Goal: Task Accomplishment & Management: Complete application form

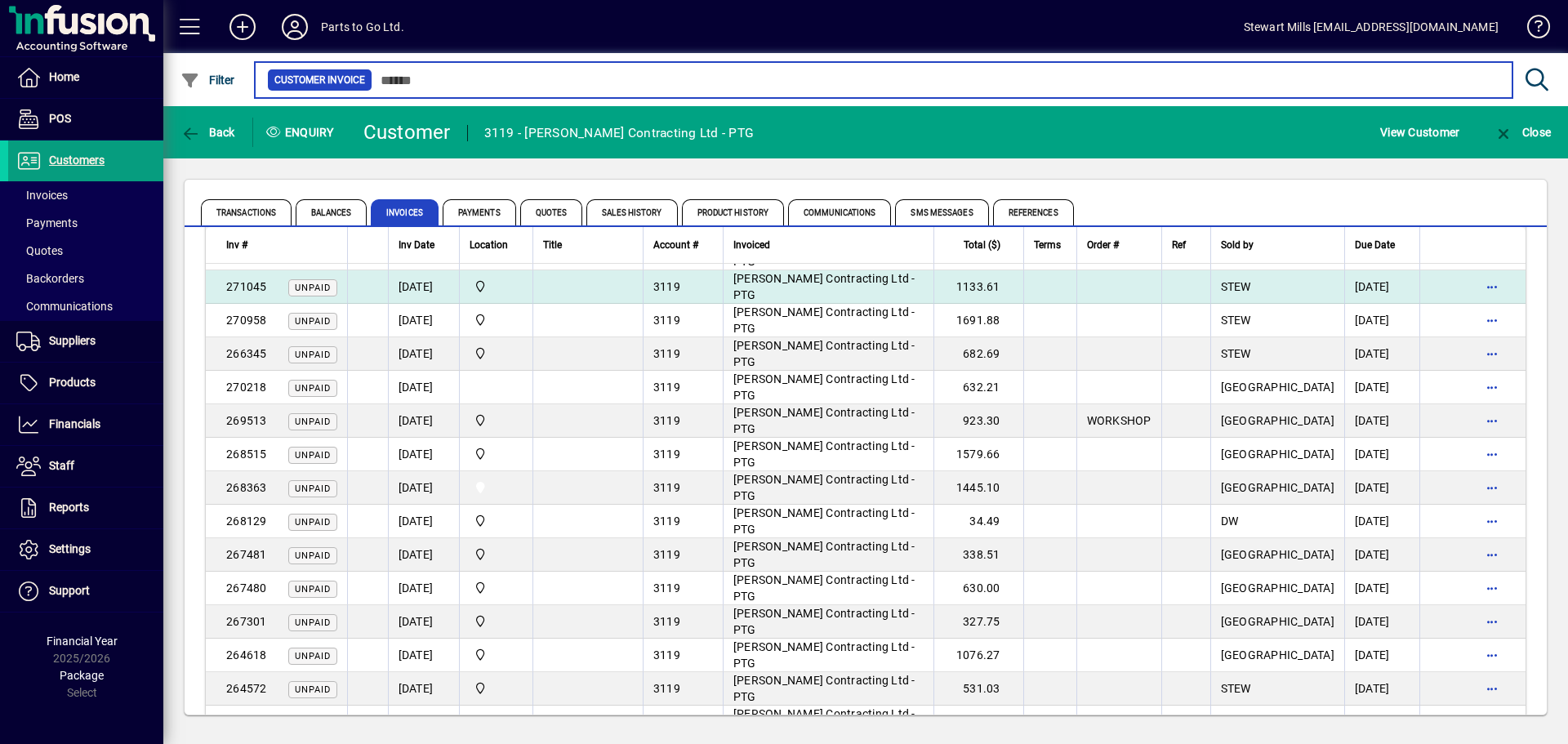
scroll to position [163, 0]
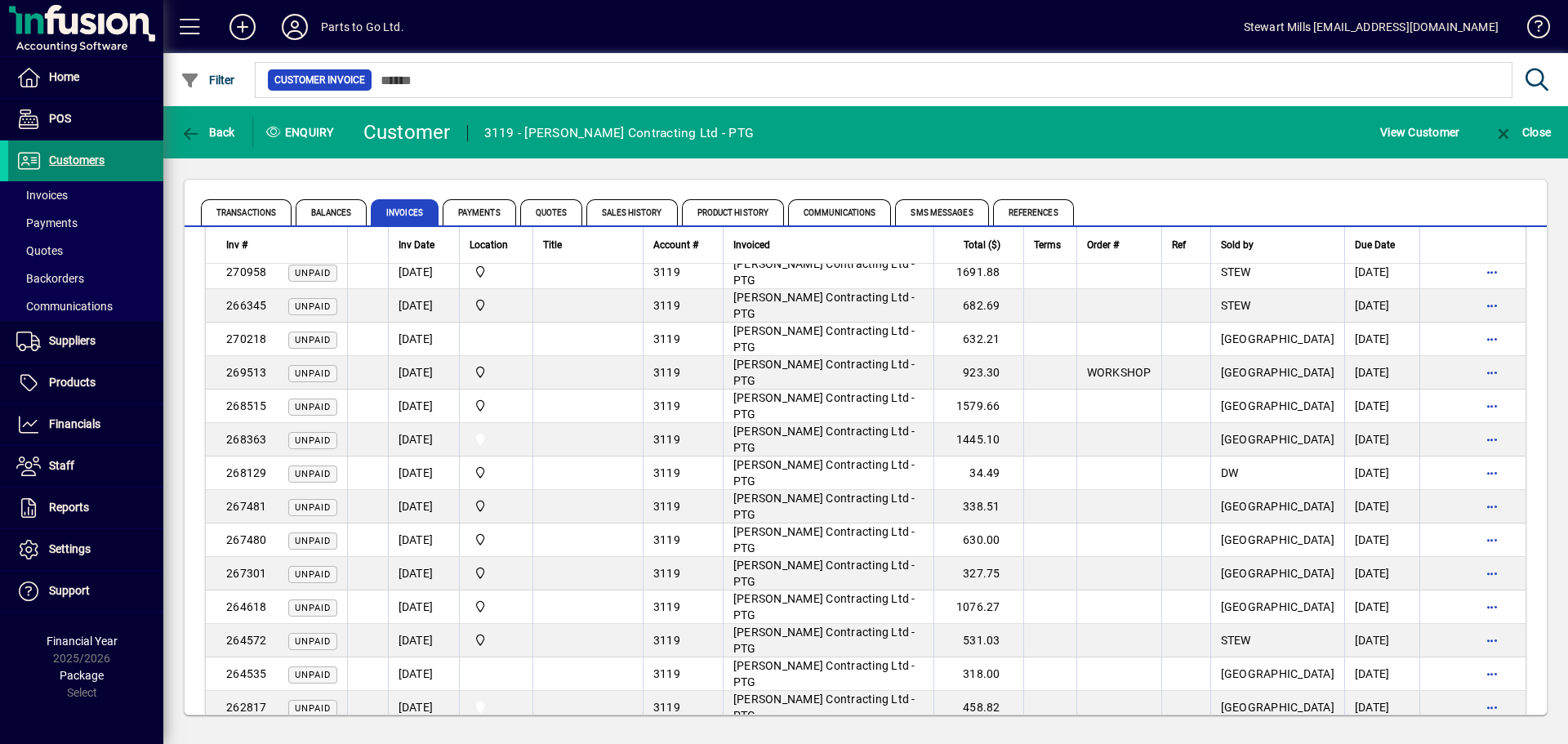
click at [75, 162] on span "Customers" at bounding box center [76, 160] width 56 height 13
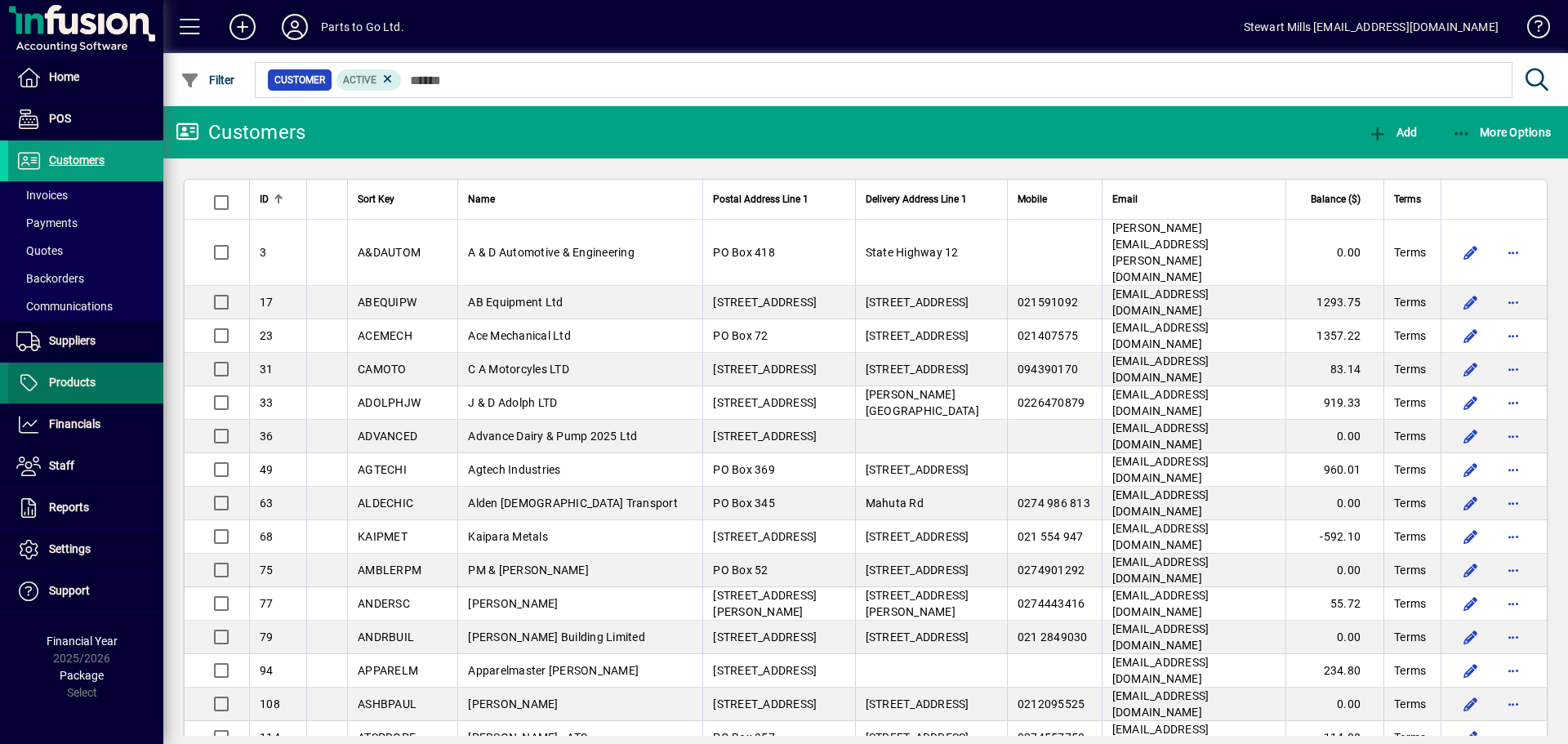
click at [73, 376] on span "Products" at bounding box center [72, 382] width 46 height 13
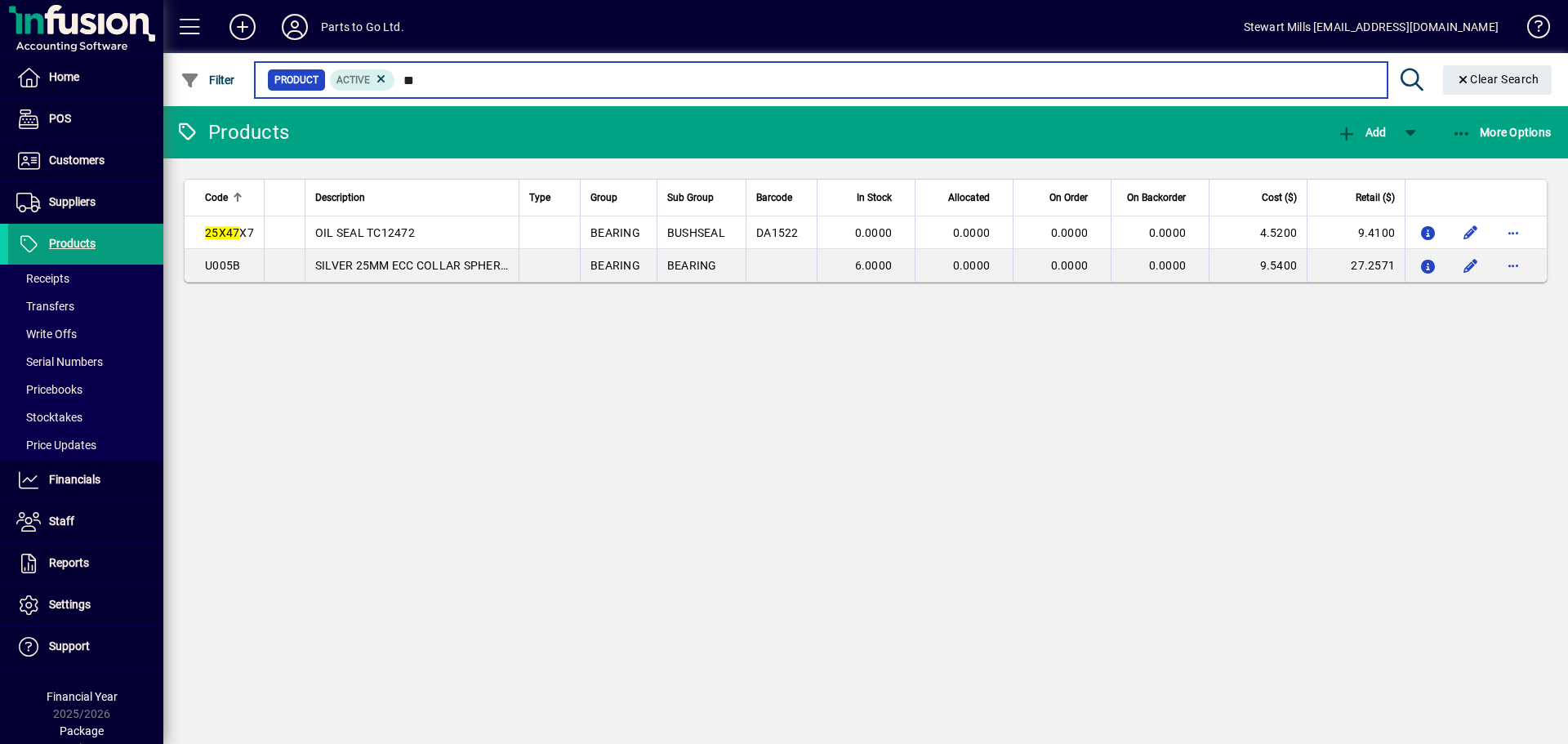
type input "*"
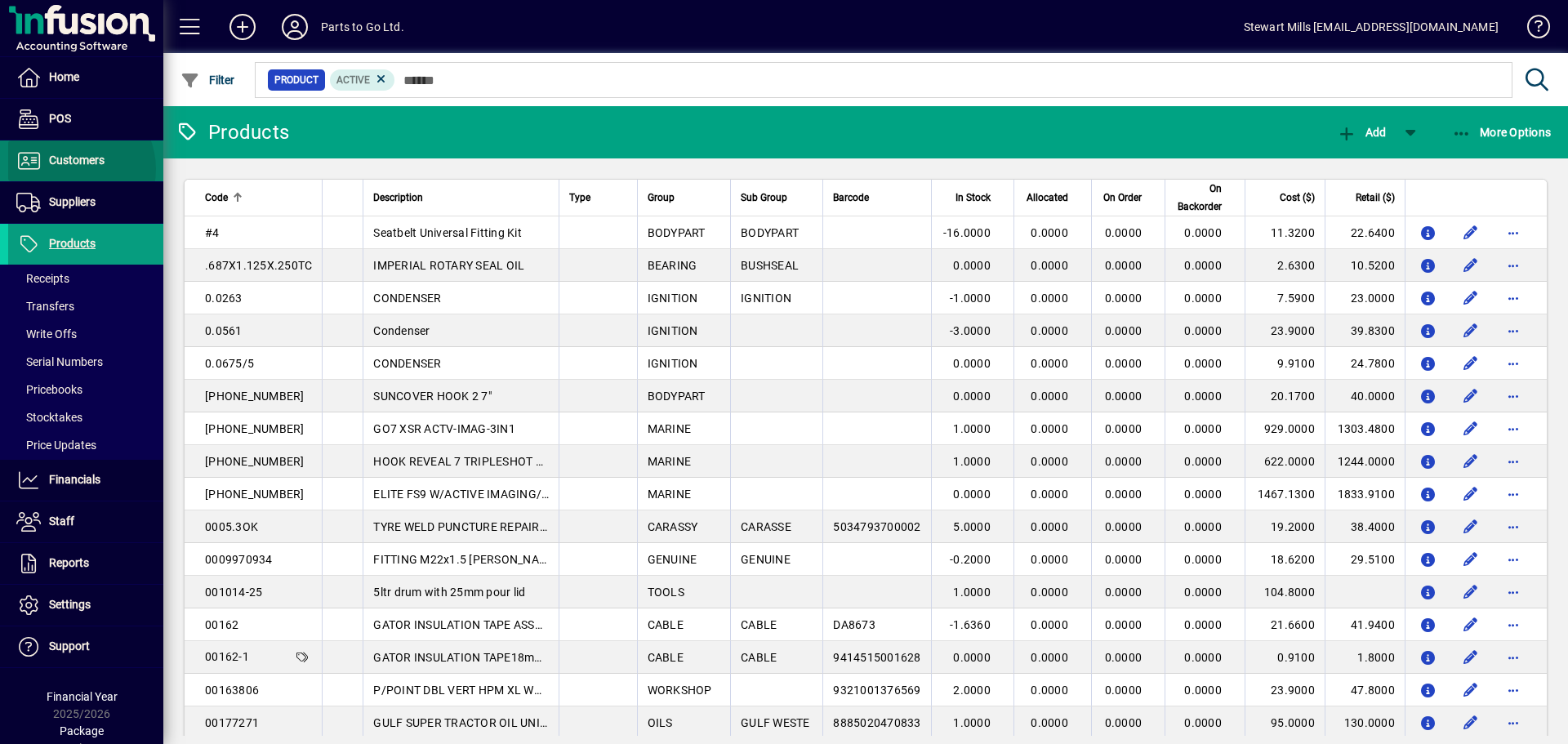
click at [71, 170] on span "Customers" at bounding box center [56, 161] width 97 height 20
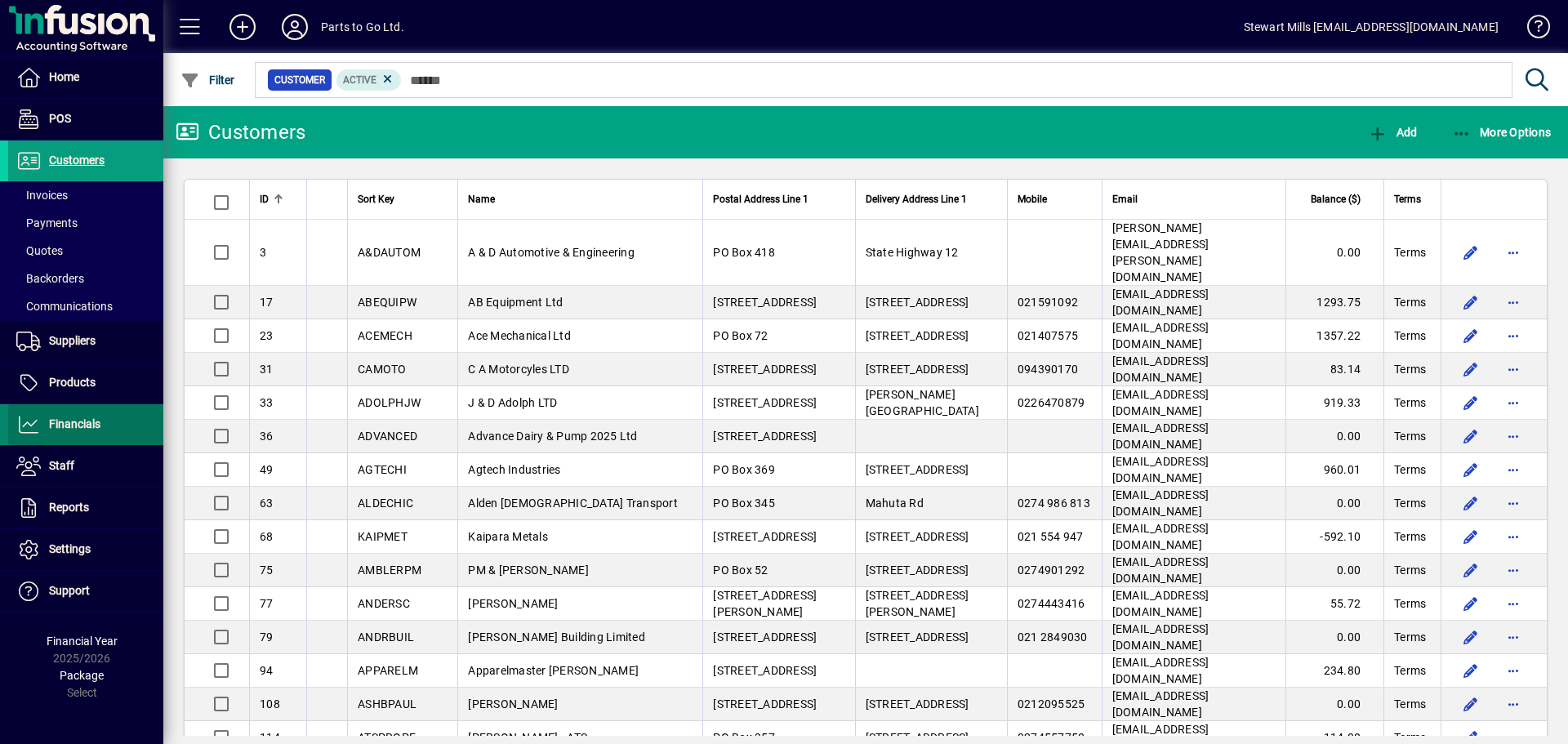
click at [56, 423] on span "Financials" at bounding box center [75, 423] width 51 height 13
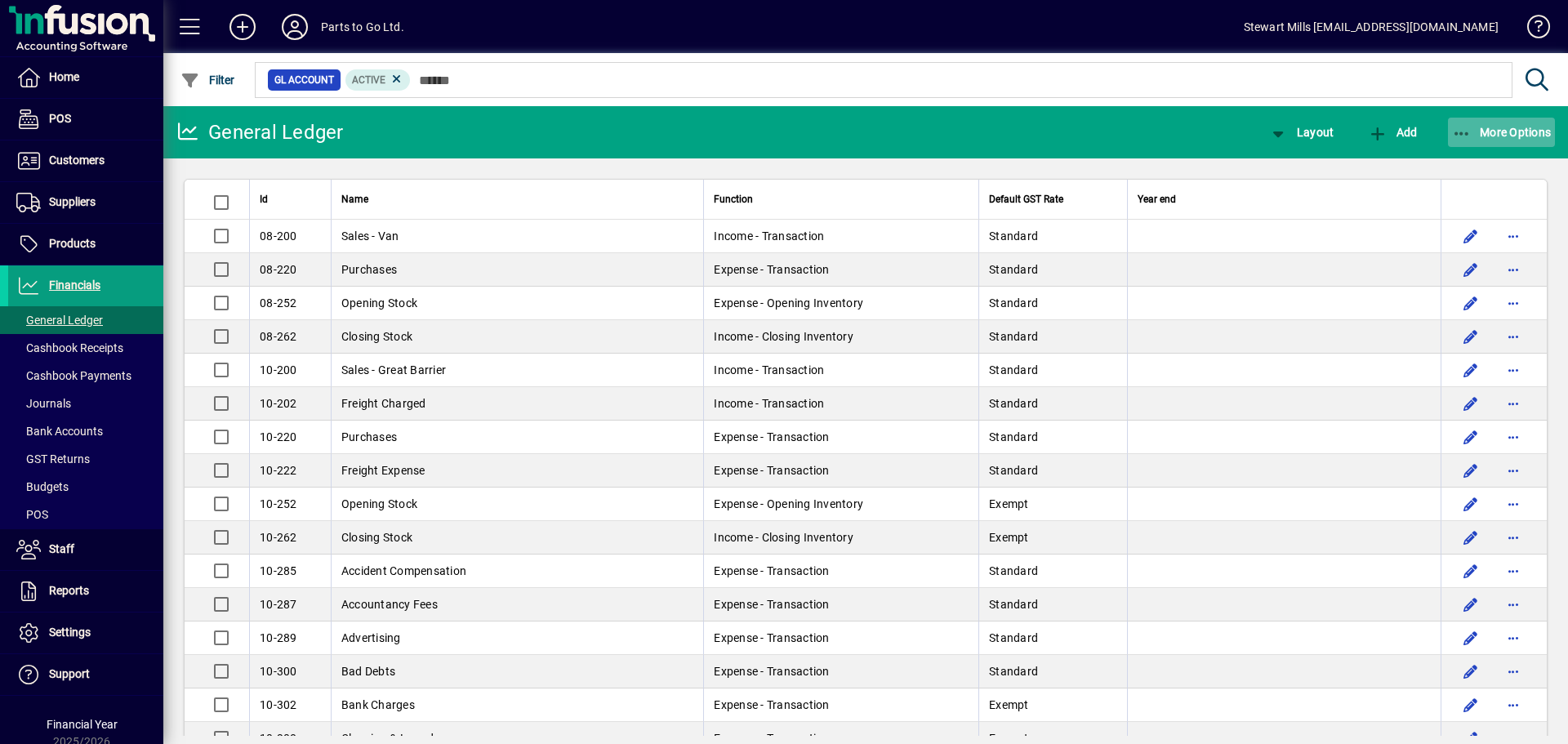
click at [1462, 135] on icon "button" at bounding box center [1462, 134] width 20 height 16
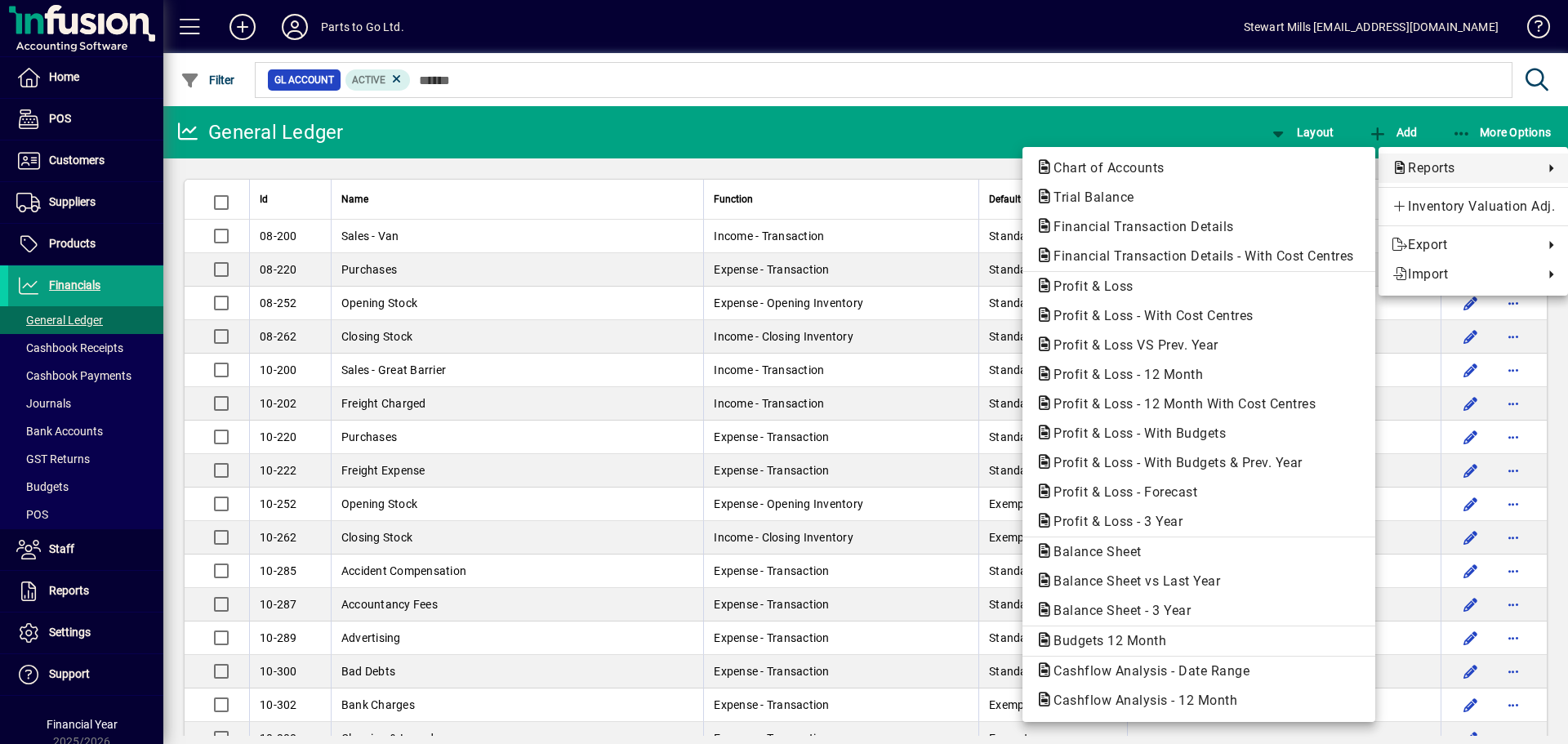
click at [1044, 87] on div at bounding box center [784, 372] width 1568 height 744
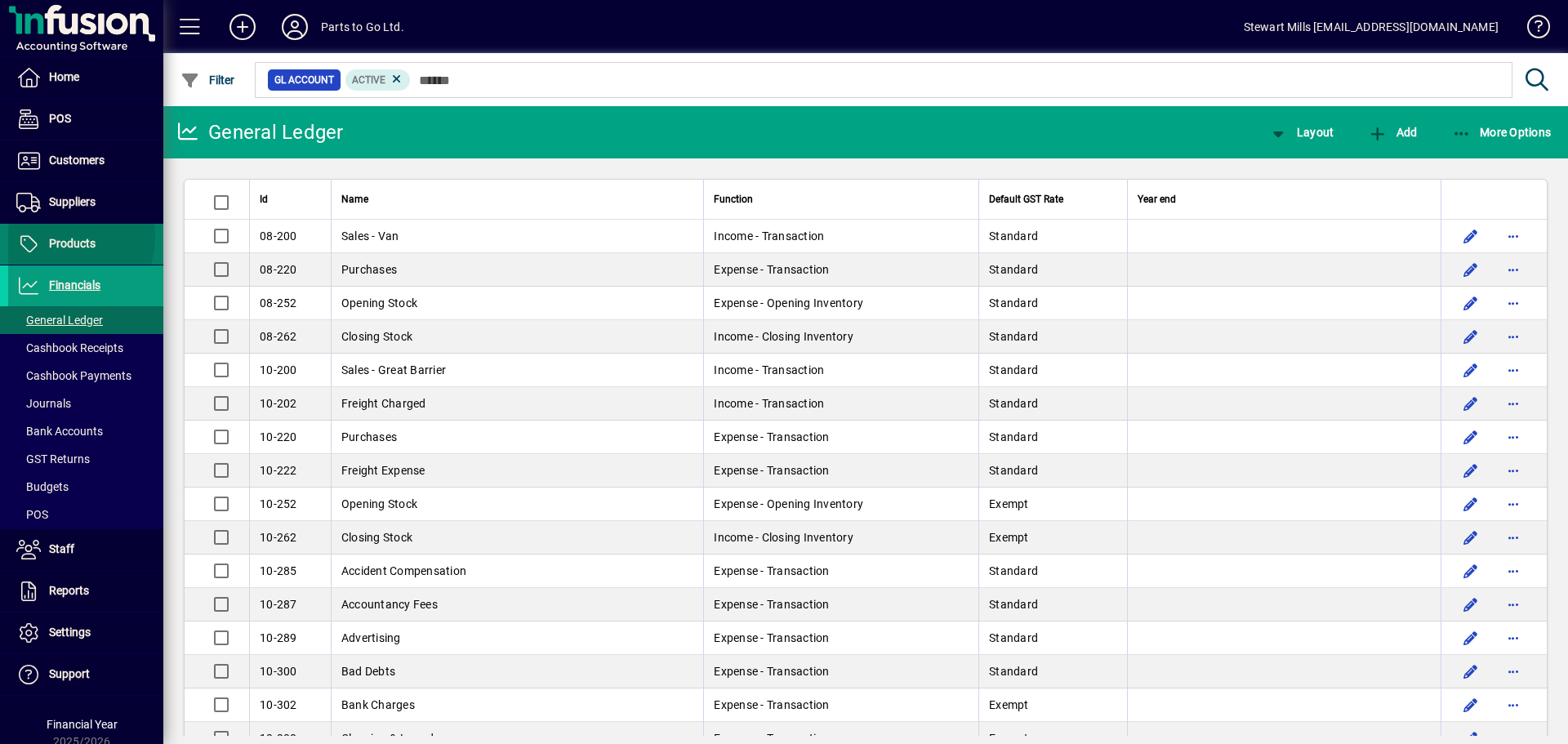
click at [58, 237] on span "Products" at bounding box center [72, 243] width 46 height 13
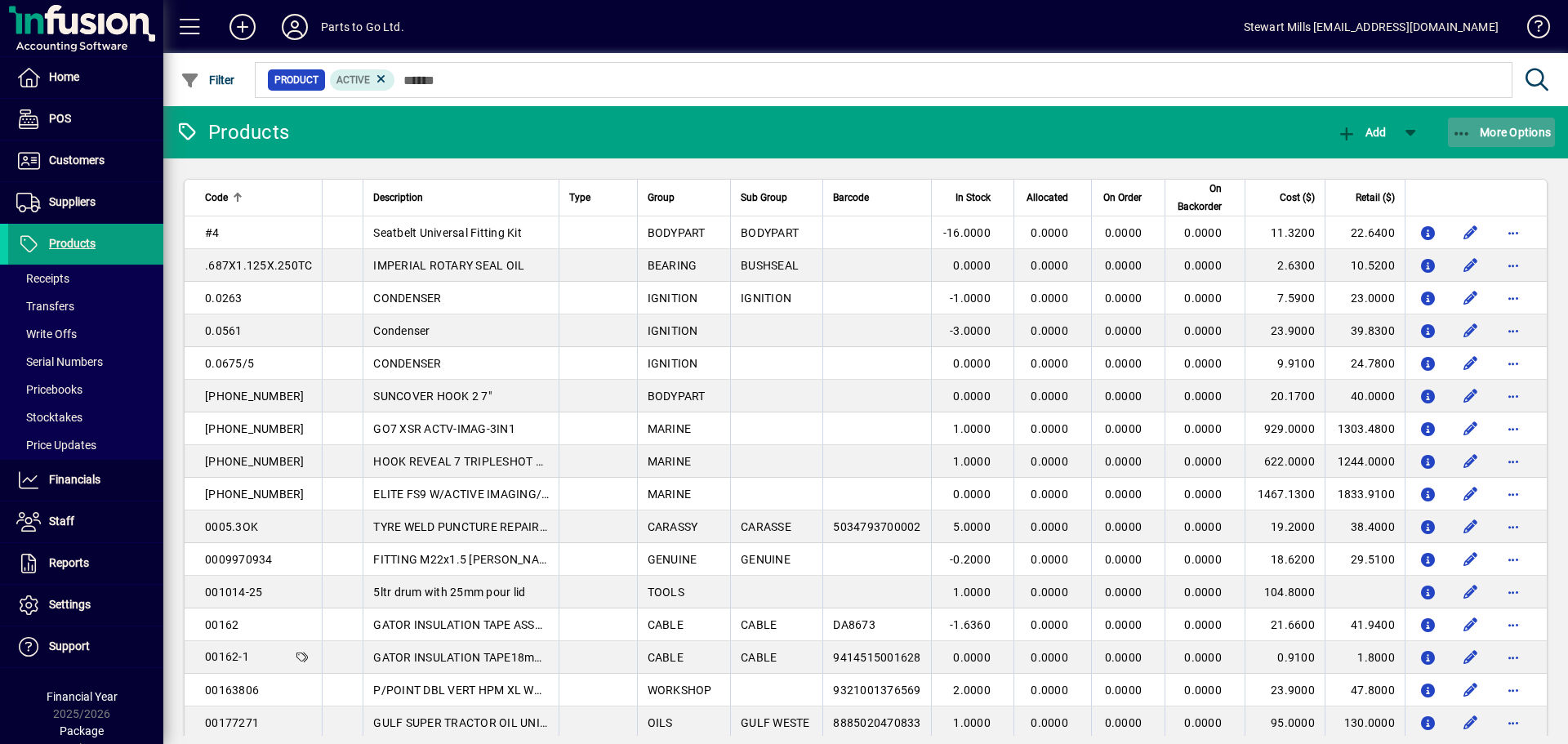
click at [1458, 131] on icon "button" at bounding box center [1462, 134] width 20 height 16
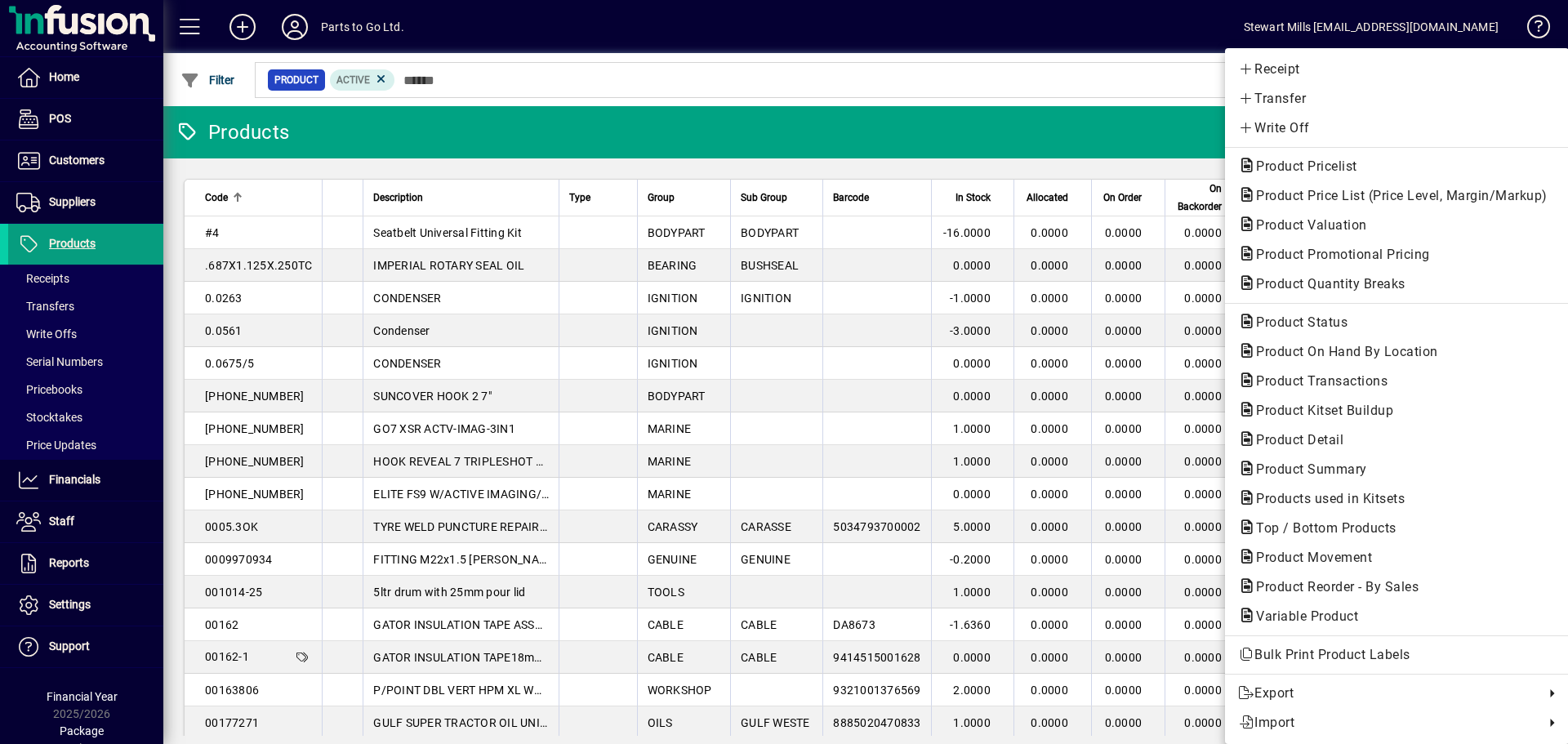
click at [1140, 21] on div at bounding box center [784, 372] width 1568 height 744
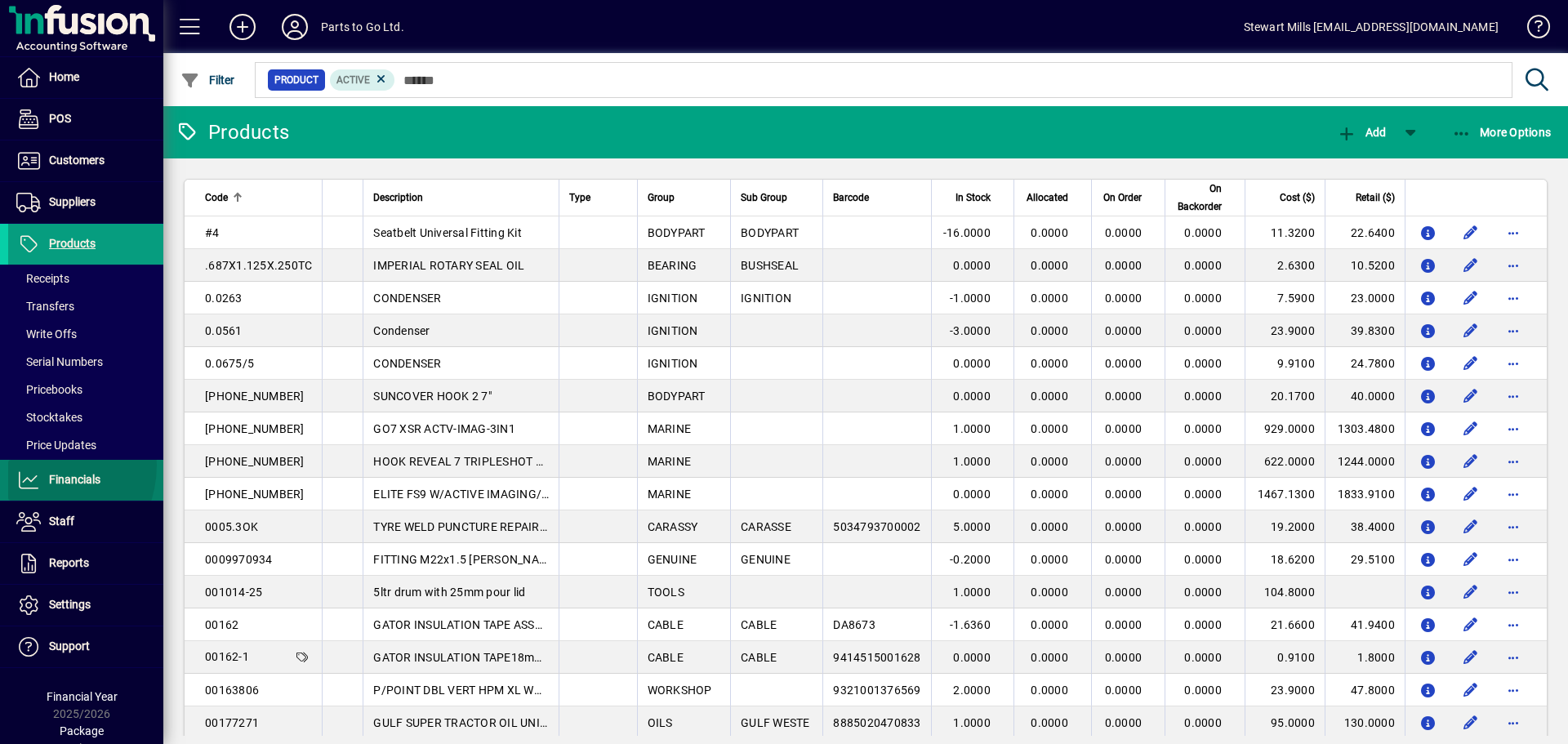
click at [35, 467] on span at bounding box center [85, 480] width 155 height 39
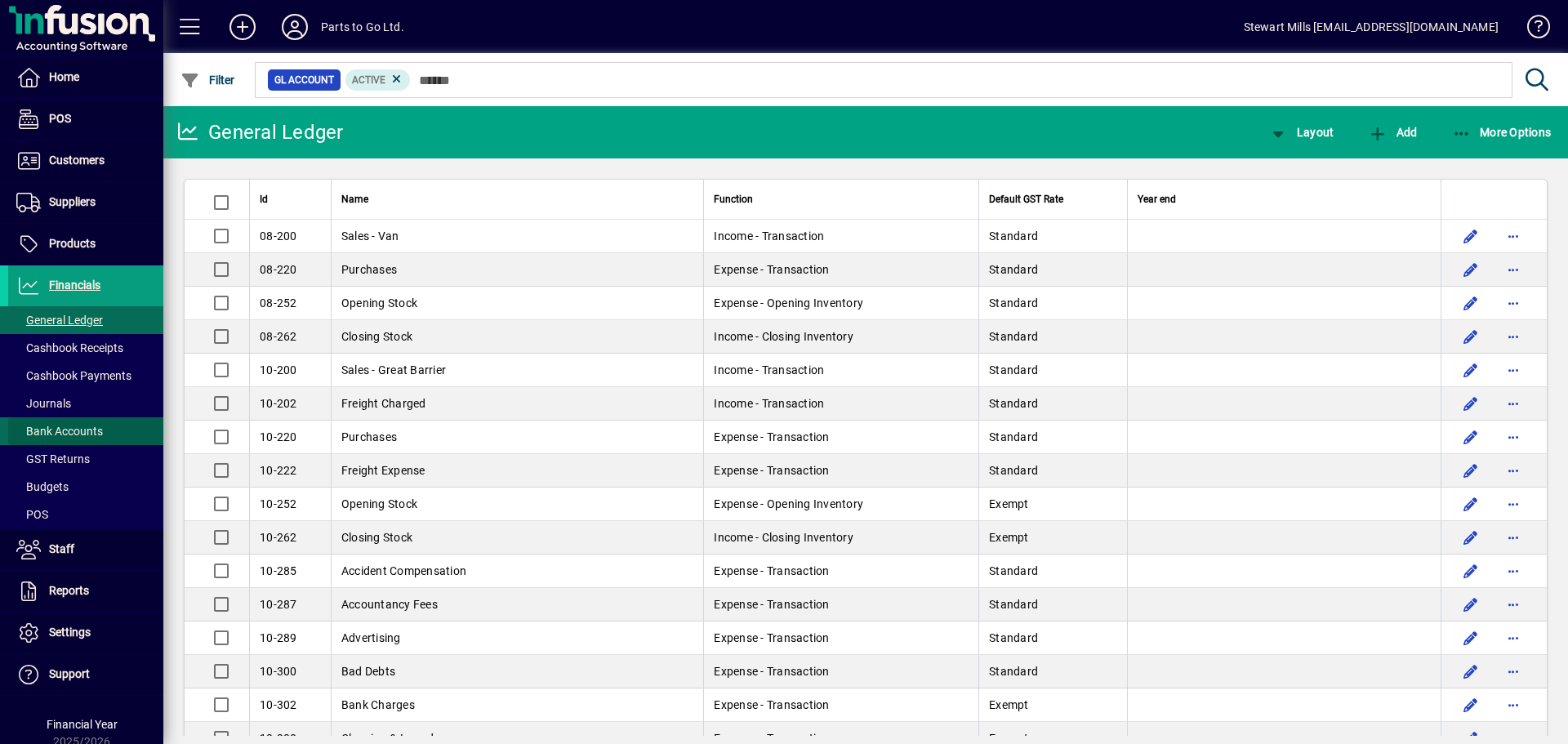
click at [98, 434] on span "Bank Accounts" at bounding box center [59, 431] width 87 height 13
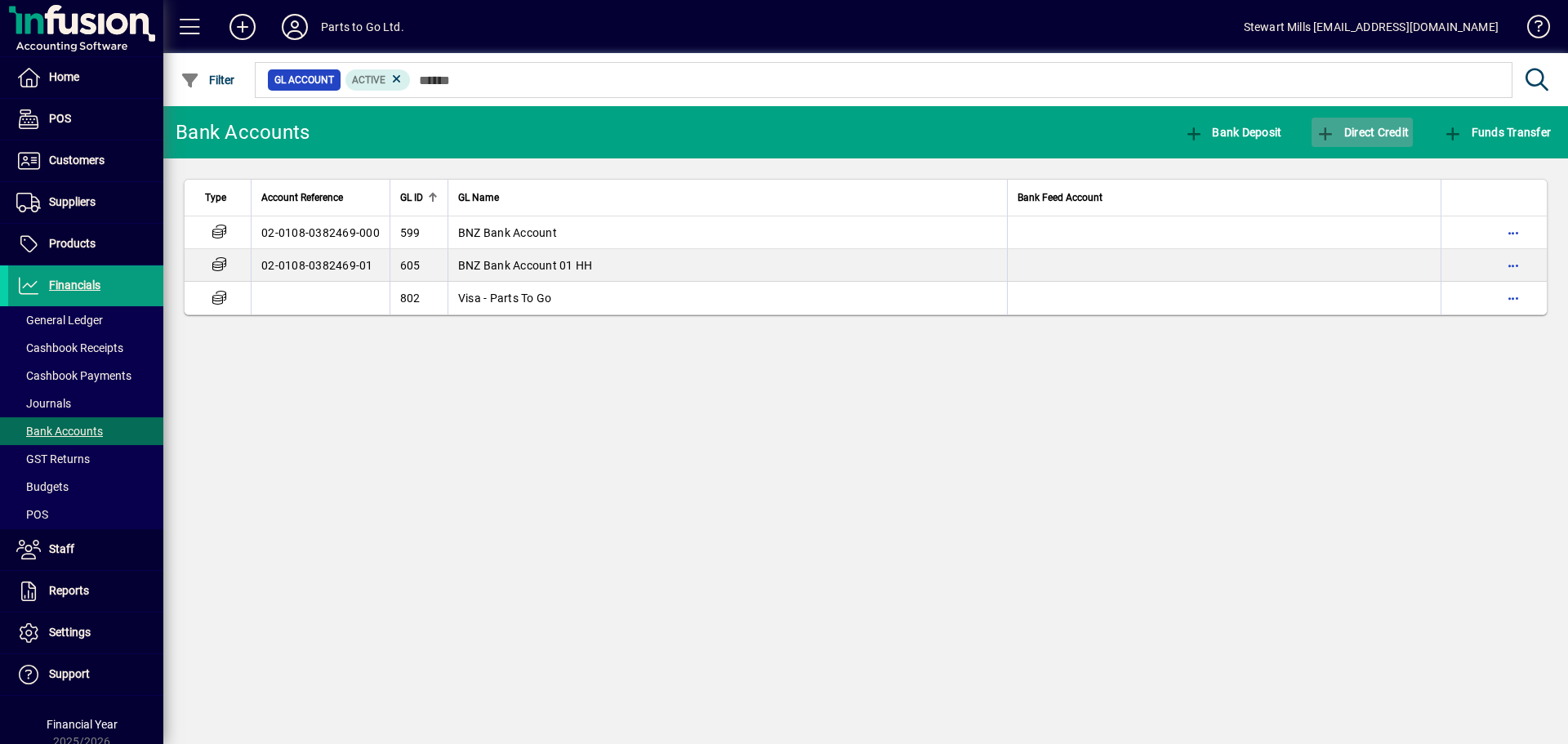
click at [1376, 131] on span "Direct Credit" at bounding box center [1362, 132] width 93 height 13
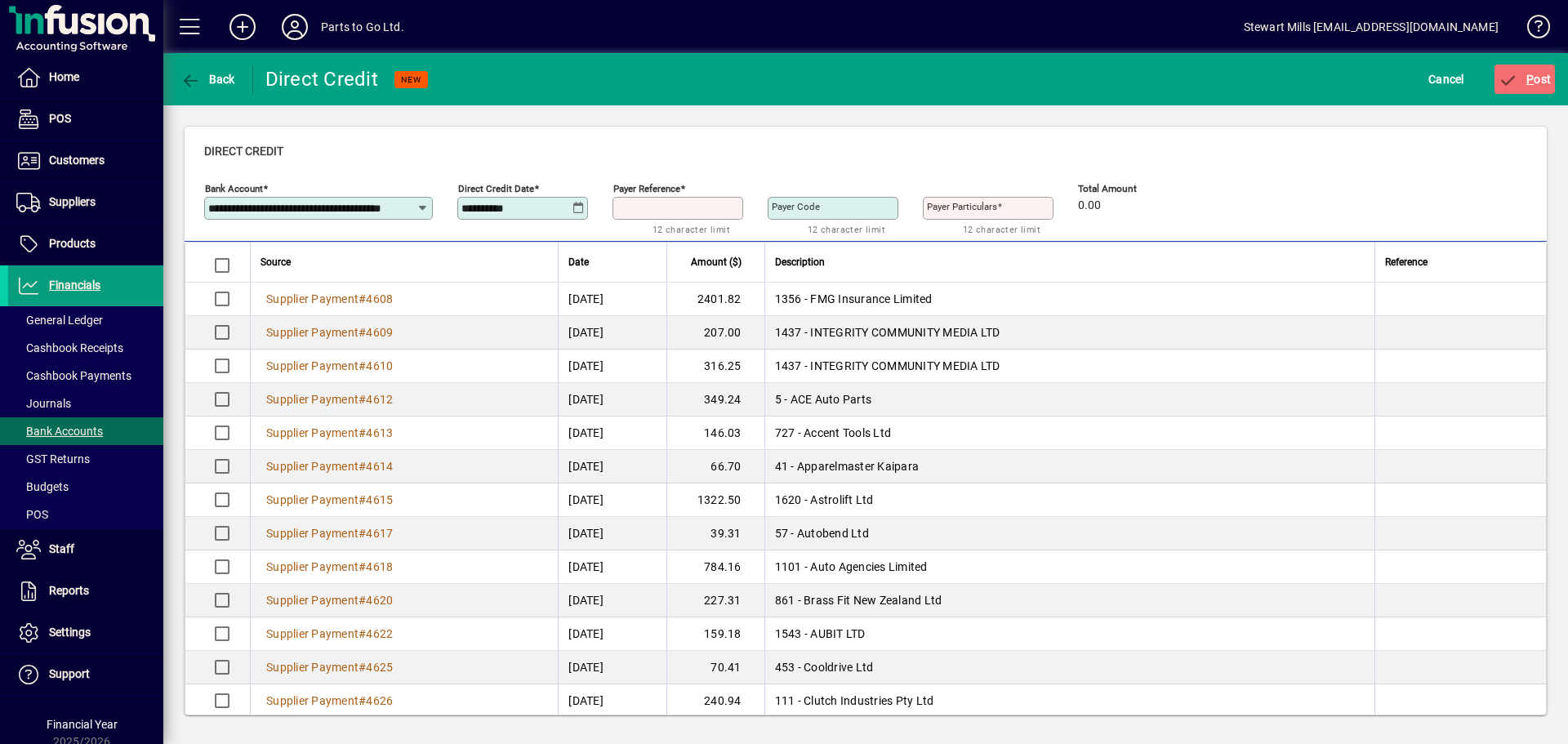
click at [654, 213] on input "Payer Reference" at bounding box center [680, 208] width 126 height 13
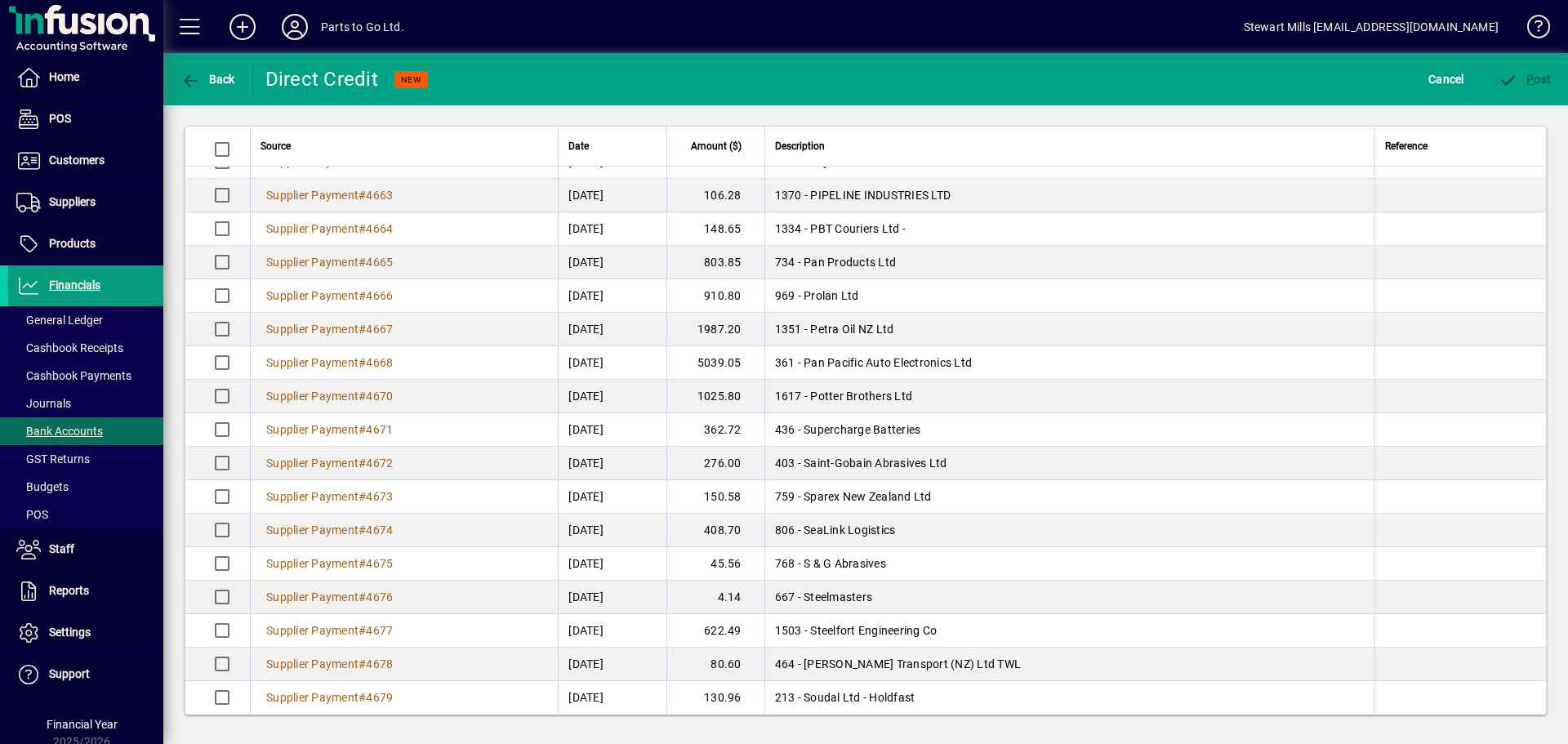
scroll to position [1553, 0]
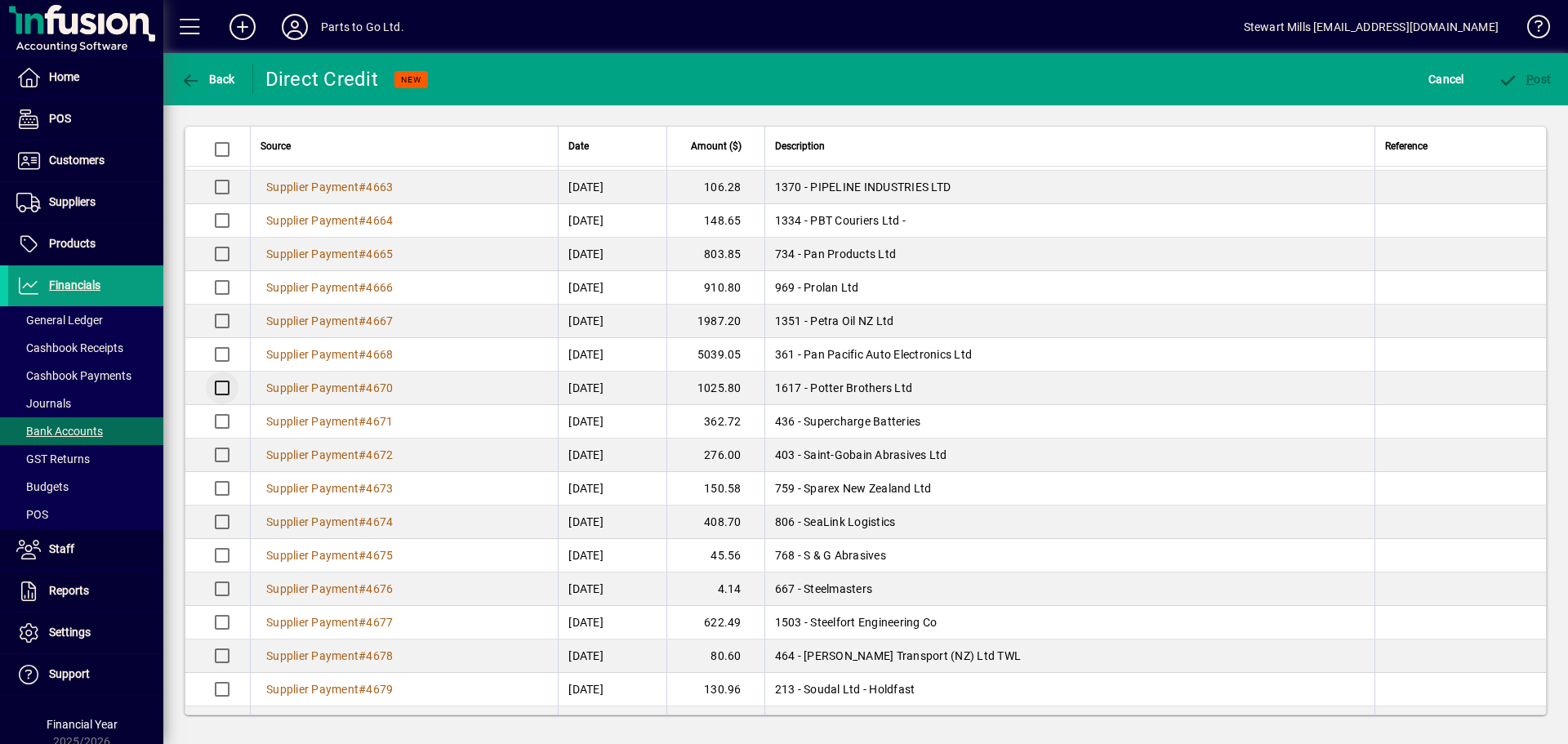
type input "********"
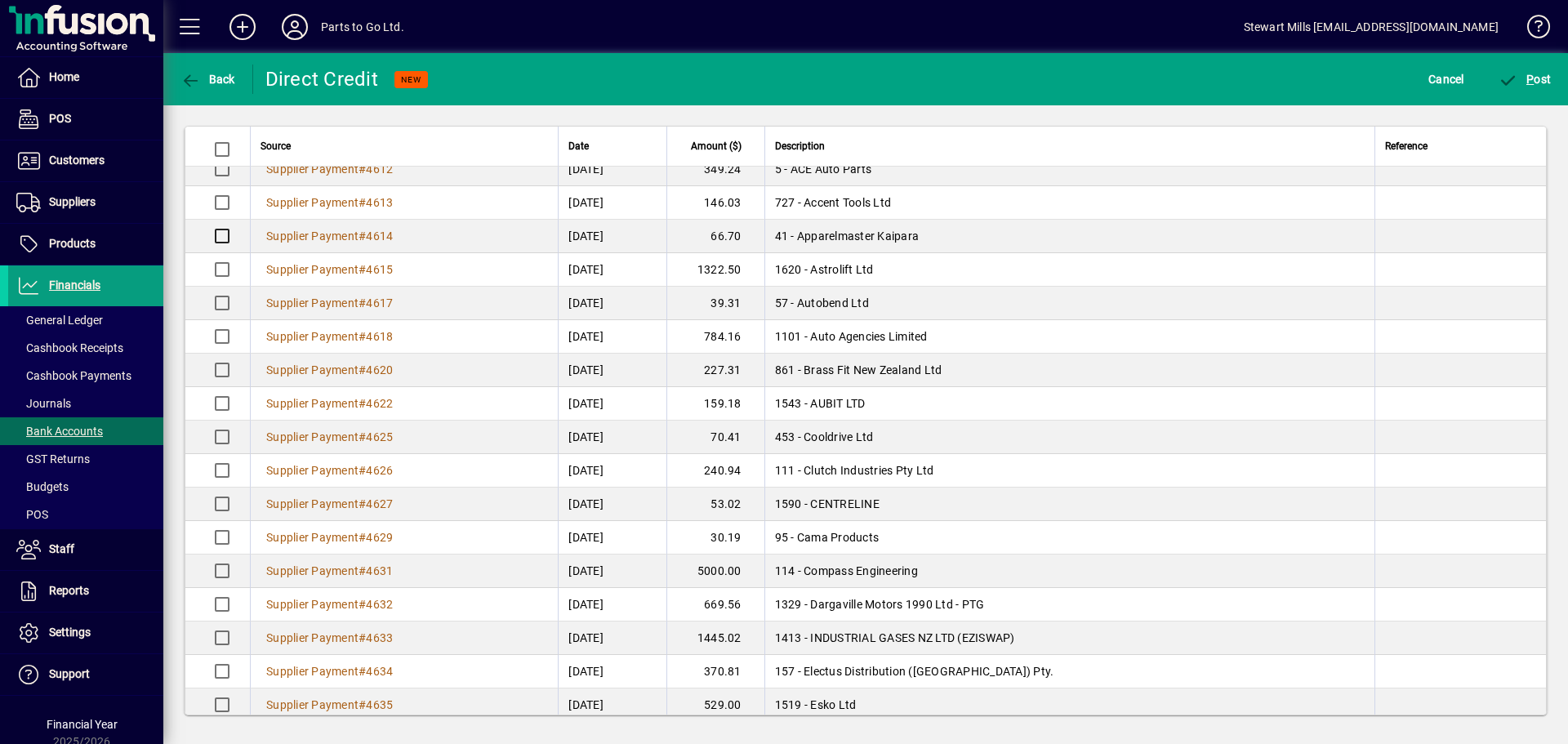
scroll to position [0, 0]
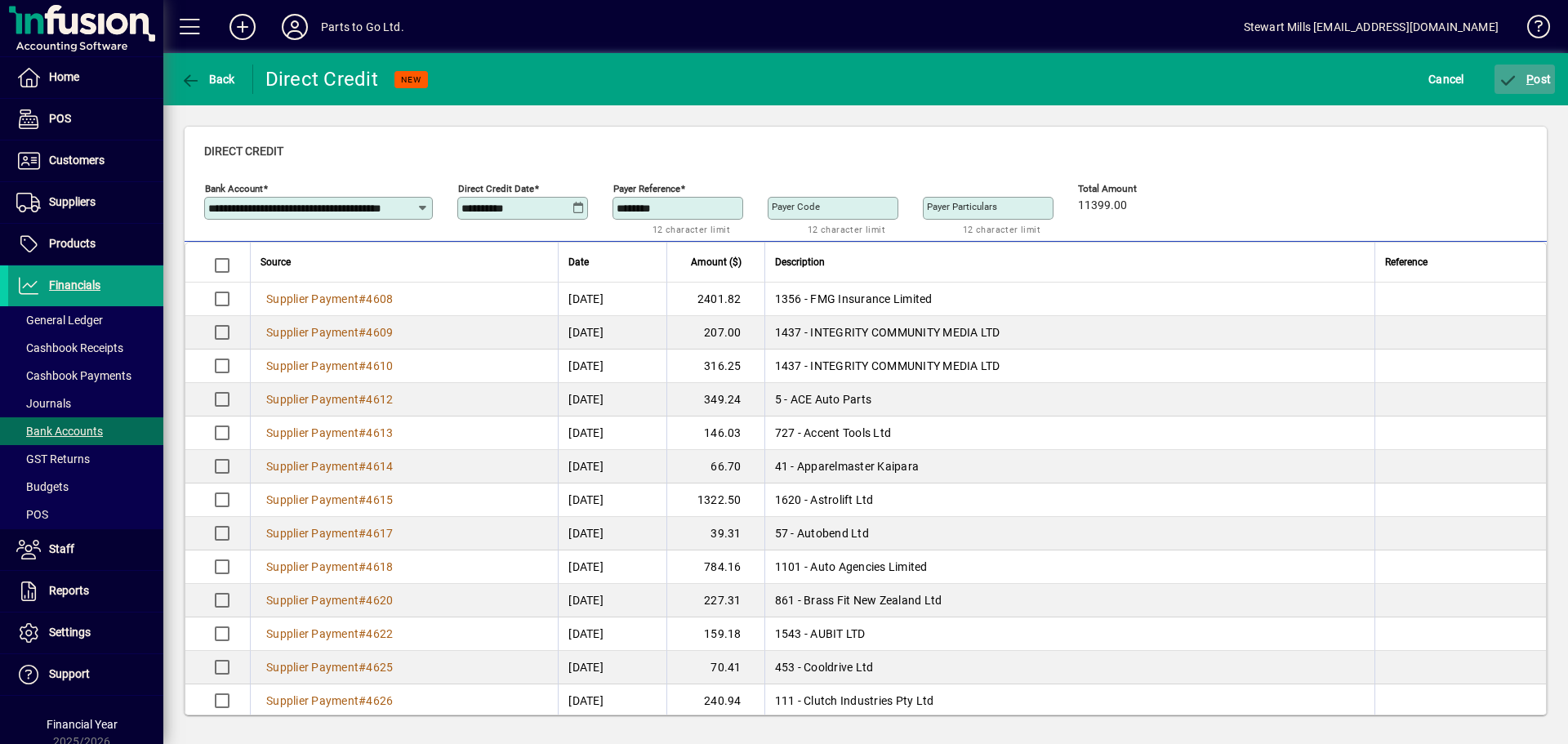
click at [1520, 84] on span "P ost" at bounding box center [1525, 79] width 53 height 13
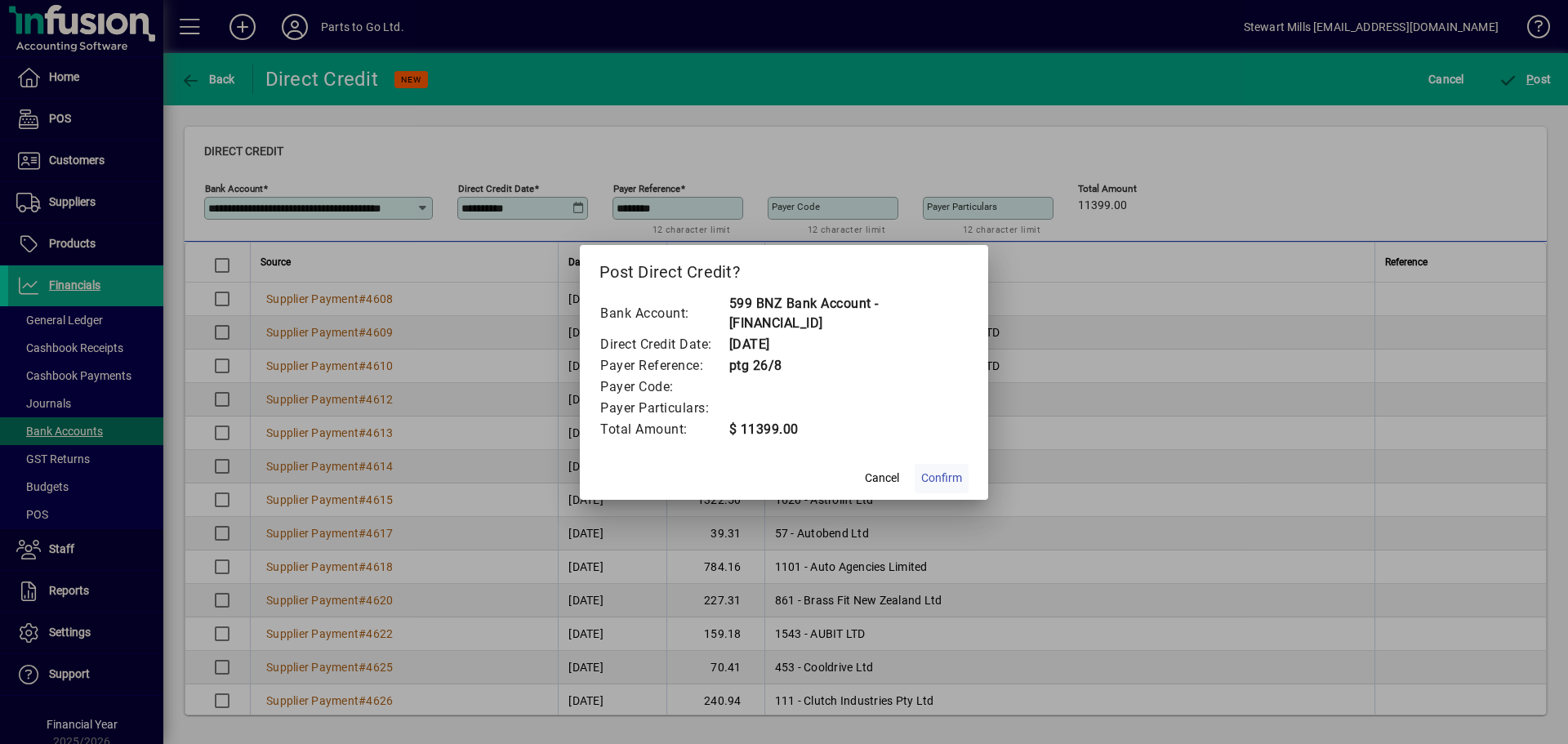
click at [950, 471] on span "Confirm" at bounding box center [942, 478] width 41 height 17
